Goal: Information Seeking & Learning: Learn about a topic

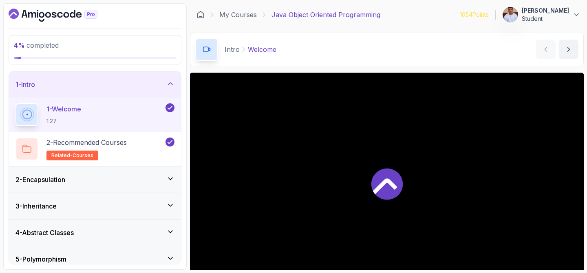
click at [158, 90] on div "1 - Intro" at bounding box center [95, 84] width 172 height 26
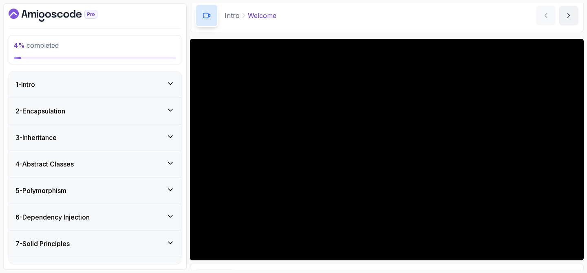
scroll to position [35, 0]
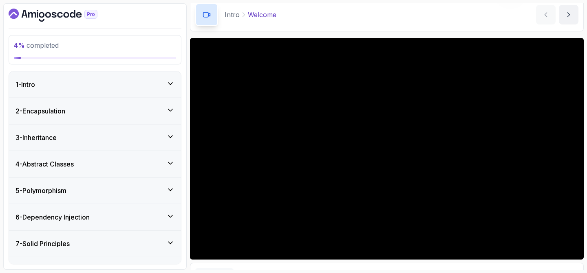
click at [161, 115] on div "2 - Encapsulation" at bounding box center [94, 111] width 159 height 10
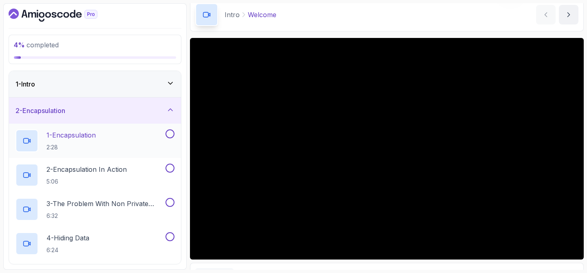
click at [92, 134] on p "1 - Encapsulation" at bounding box center [70, 135] width 49 height 10
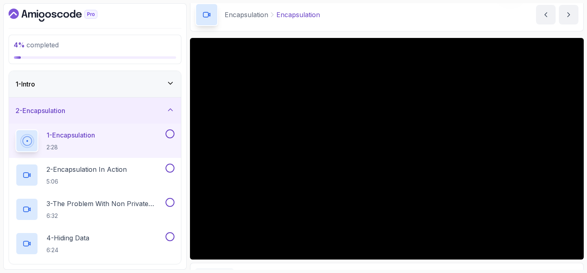
scroll to position [51, 0]
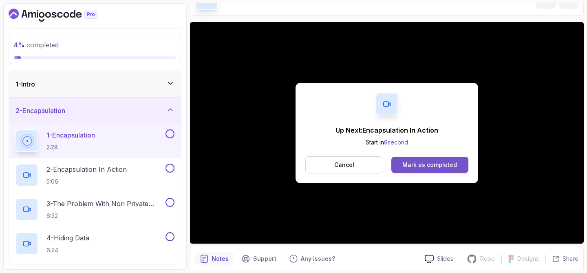
click at [414, 166] on div "Mark as completed" at bounding box center [429, 165] width 55 height 8
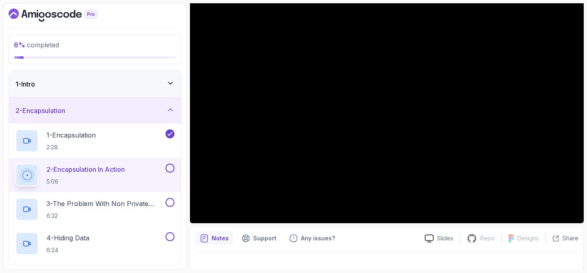
scroll to position [78, 0]
